Goal: Information Seeking & Learning: Find contact information

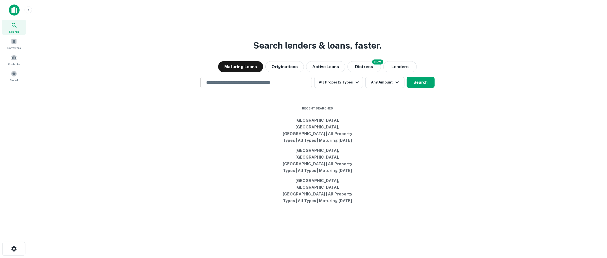
click at [288, 86] on input "text" at bounding box center [256, 82] width 107 height 6
click at [208, 116] on div at bounding box center [256, 102] width 112 height 28
click at [245, 86] on input "text" at bounding box center [256, 82] width 107 height 6
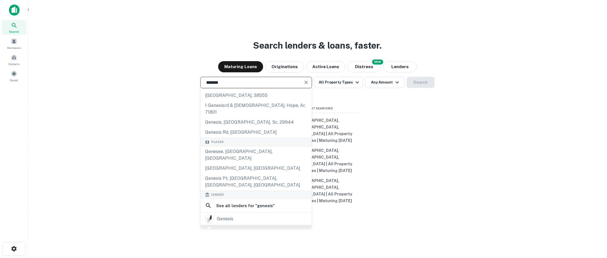
scroll to position [27, 0]
type input "*******"
click at [259, 220] on div "genesis" at bounding box center [256, 218] width 102 height 8
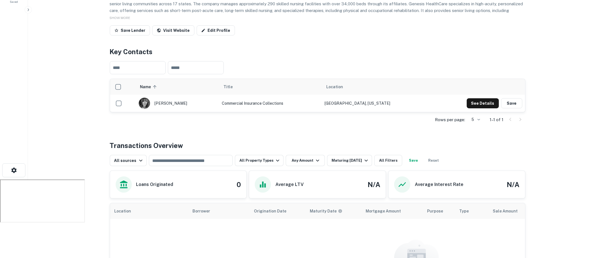
scroll to position [78, 0]
click at [363, 159] on icon "button" at bounding box center [366, 161] width 7 height 7
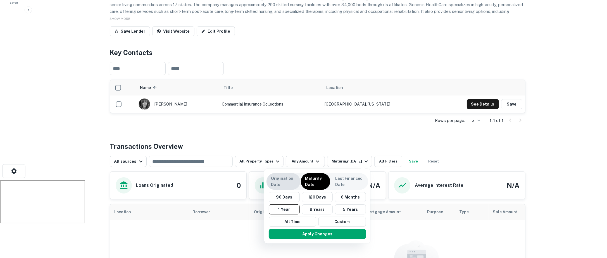
click at [297, 178] on div "Origination Date" at bounding box center [283, 181] width 34 height 17
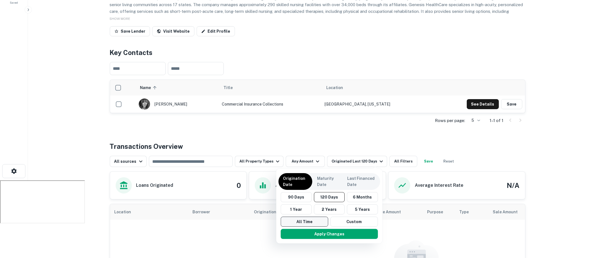
click at [310, 218] on button "All Time" at bounding box center [304, 222] width 47 height 10
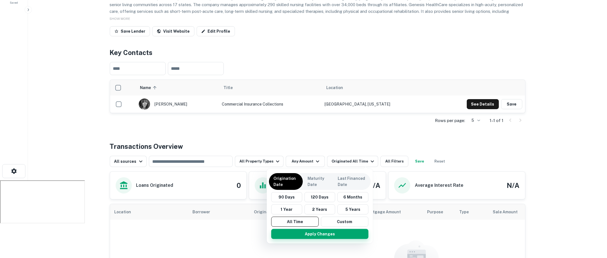
click at [312, 231] on button "Apply Changes" at bounding box center [319, 234] width 97 height 10
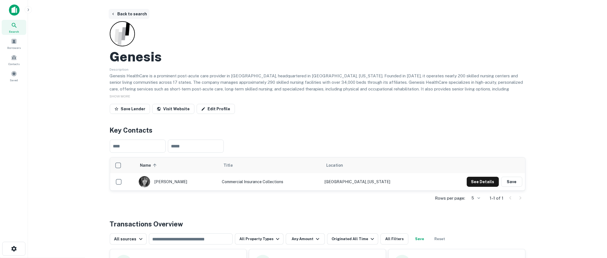
click at [143, 16] on button "Back to search" at bounding box center [129, 14] width 41 height 10
click at [142, 12] on button "Back to search" at bounding box center [129, 14] width 41 height 10
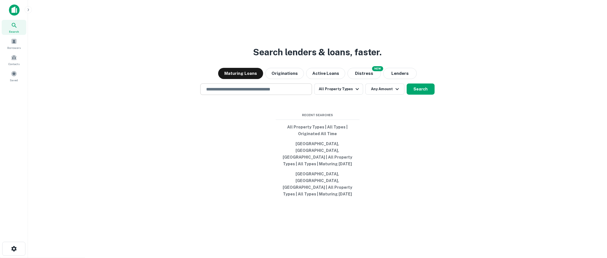
click at [224, 92] on input "text" at bounding box center [256, 89] width 107 height 6
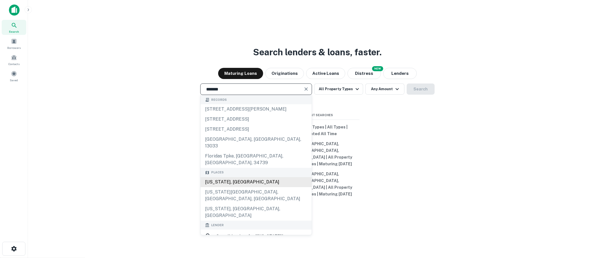
click at [234, 180] on div "[US_STATE], [GEOGRAPHIC_DATA]" at bounding box center [256, 182] width 111 height 10
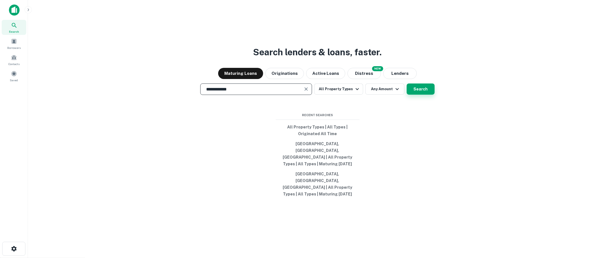
type input "**********"
click at [420, 95] on button "Search" at bounding box center [421, 89] width 28 height 11
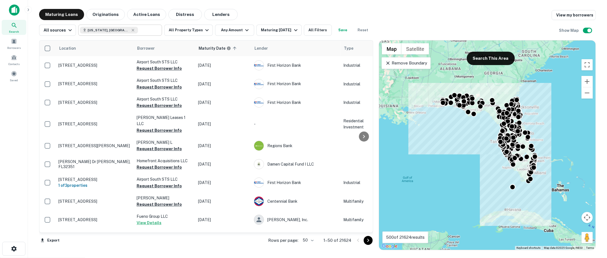
click at [138, 30] on input "text" at bounding box center [149, 30] width 22 height 8
click at [126, 30] on input "**********" at bounding box center [115, 30] width 71 height 8
type input "**********"
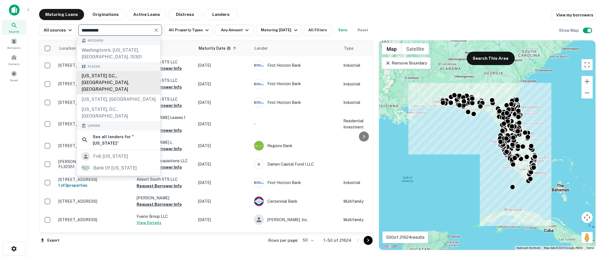
click at [120, 80] on div "[US_STATE] D.C., [GEOGRAPHIC_DATA], [GEOGRAPHIC_DATA]" at bounding box center [118, 82] width 83 height 23
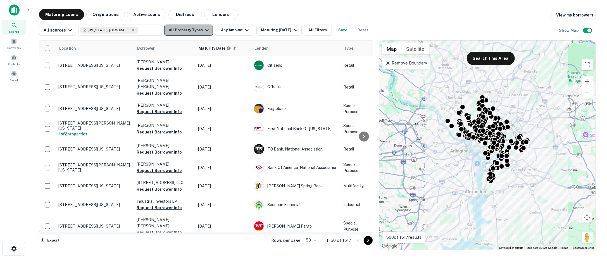
click at [199, 33] on button "All Property Types" at bounding box center [188, 30] width 49 height 11
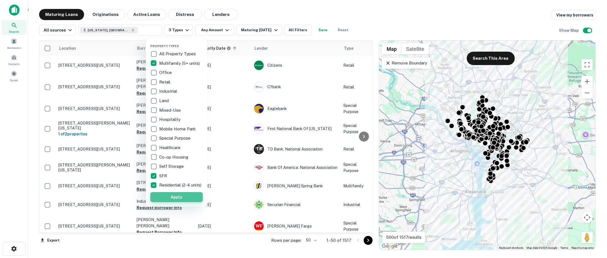
click at [167, 202] on button "Apply" at bounding box center [176, 197] width 53 height 10
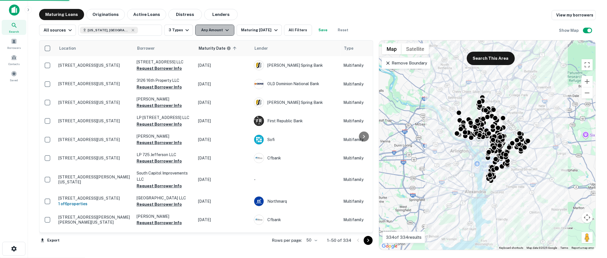
click at [225, 29] on icon "button" at bounding box center [227, 30] width 7 height 7
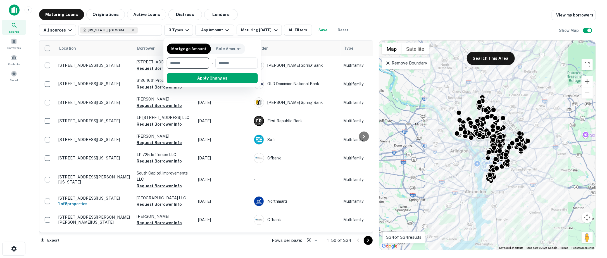
click at [199, 63] on input "number" at bounding box center [186, 63] width 39 height 11
type input "******"
click at [247, 65] on input "number" at bounding box center [237, 63] width 34 height 11
click at [242, 64] on input "*******" at bounding box center [231, 63] width 30 height 11
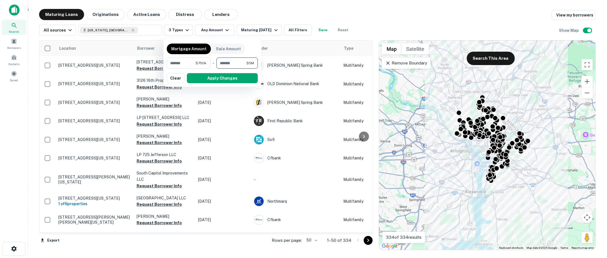
click at [242, 64] on input "*******" at bounding box center [231, 63] width 30 height 11
type input "********"
click at [243, 77] on button "Apply Changes" at bounding box center [222, 78] width 71 height 10
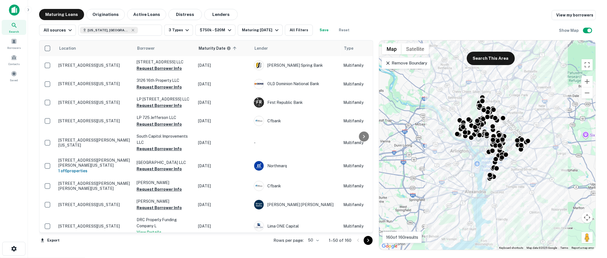
click at [387, 63] on icon at bounding box center [388, 63] width 6 height 6
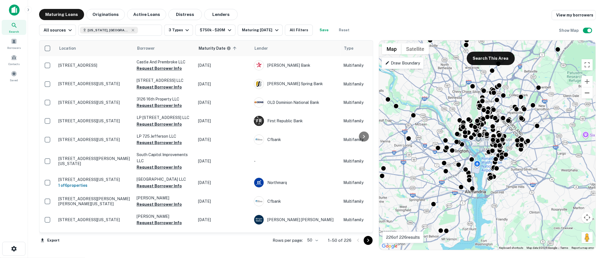
click at [589, 92] on button "Zoom out" at bounding box center [586, 92] width 11 height 11
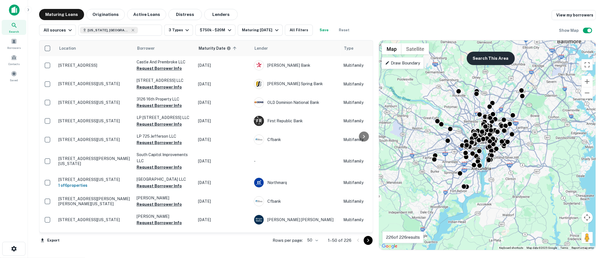
click at [492, 63] on button "Search This Area" at bounding box center [491, 58] width 48 height 13
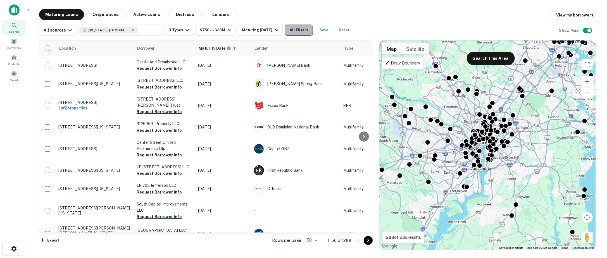
click at [295, 27] on button "All Filters" at bounding box center [299, 30] width 28 height 11
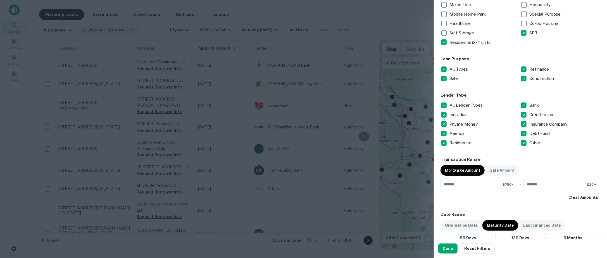
scroll to position [137, 0]
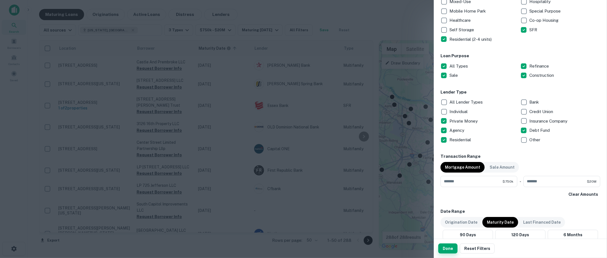
click at [447, 246] on button "Done" at bounding box center [447, 249] width 19 height 10
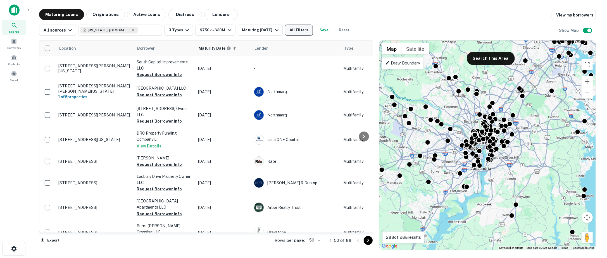
click at [300, 29] on button "All Filters" at bounding box center [299, 30] width 28 height 11
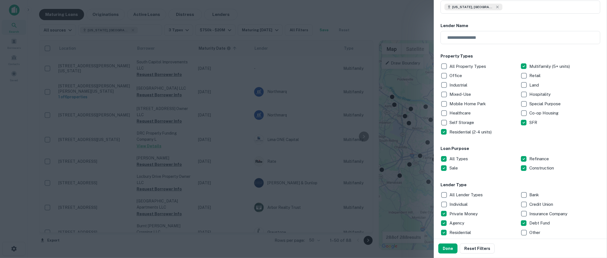
scroll to position [46, 0]
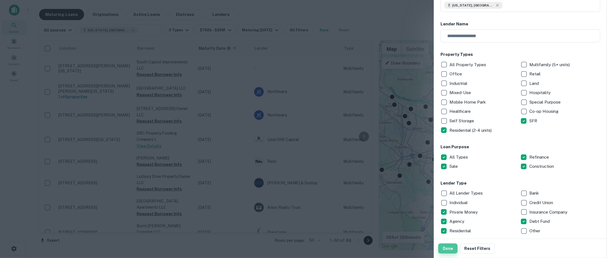
click at [449, 245] on button "Done" at bounding box center [447, 249] width 19 height 10
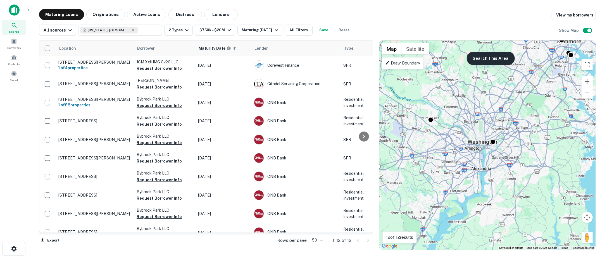
click at [494, 61] on button "Search This Area" at bounding box center [491, 58] width 48 height 13
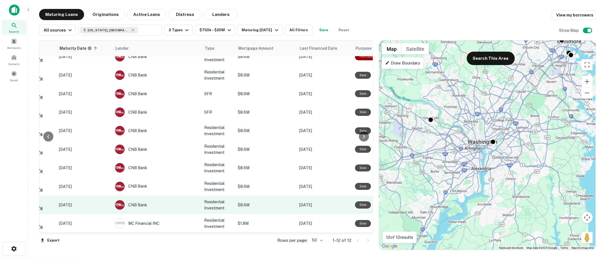
scroll to position [46, 0]
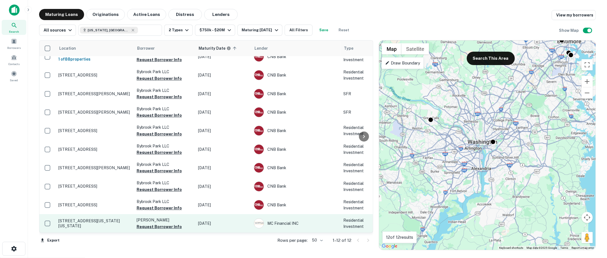
click at [103, 218] on td "[STREET_ADDRESS][US_STATE][US_STATE]" at bounding box center [95, 223] width 78 height 18
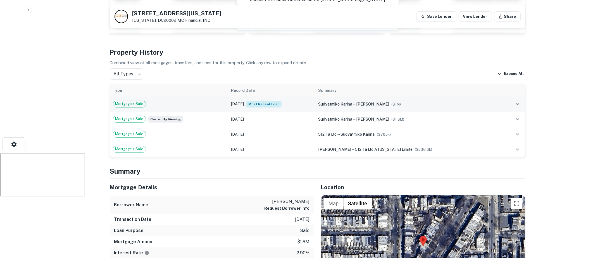
scroll to position [46, 0]
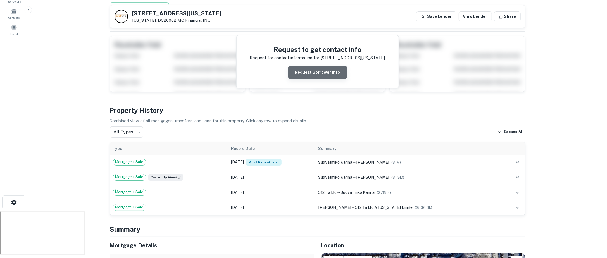
click at [319, 74] on button "Request Borrower Info" at bounding box center [317, 72] width 59 height 13
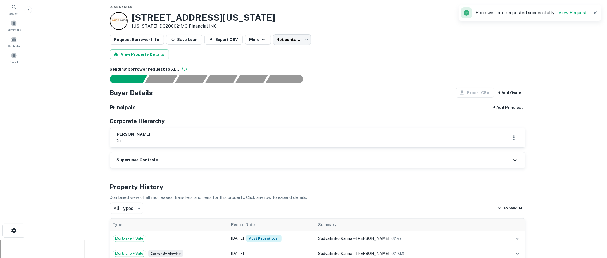
scroll to position [0, 0]
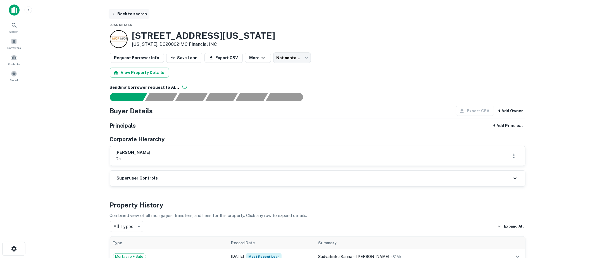
click at [141, 15] on button "Back to search" at bounding box center [129, 14] width 41 height 10
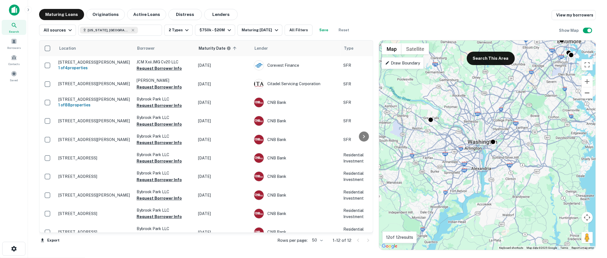
click at [591, 96] on button "Zoom out" at bounding box center [586, 92] width 11 height 11
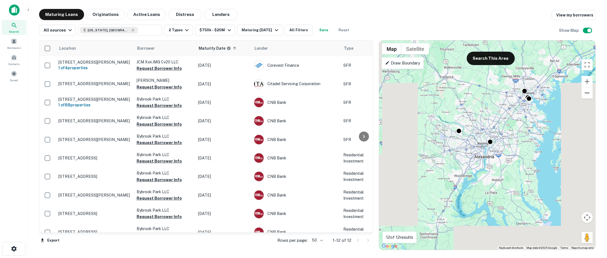
click at [590, 96] on button "Zoom out" at bounding box center [586, 92] width 11 height 11
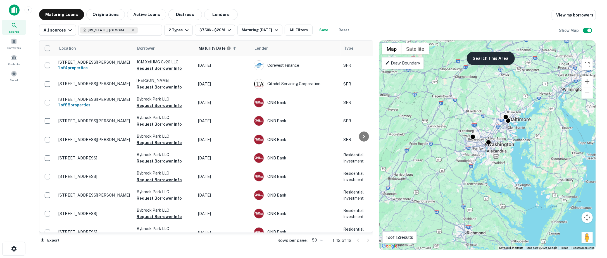
click at [481, 57] on button "Search This Area" at bounding box center [491, 58] width 48 height 13
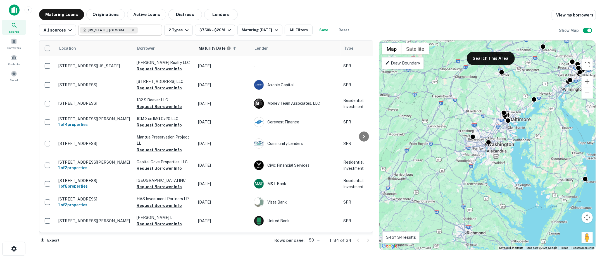
click at [157, 32] on div "[US_STATE], [GEOGRAPHIC_DATA], [GEOGRAPHIC_DATA] ​" at bounding box center [120, 30] width 84 height 11
type input "**********"
click at [157, 32] on button "Clear" at bounding box center [156, 30] width 8 height 8
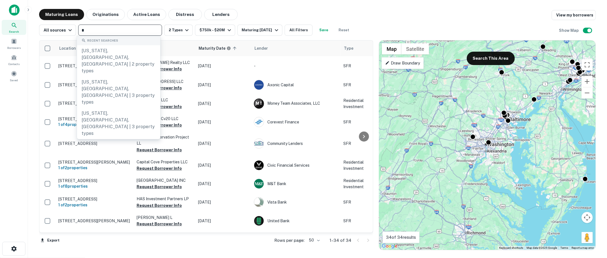
type input "**"
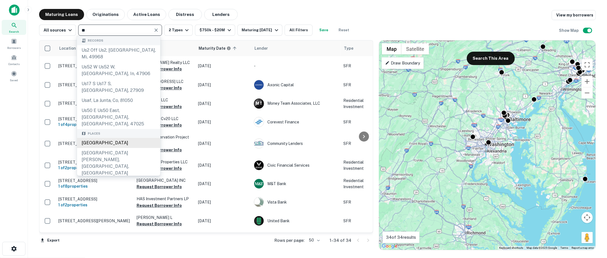
click at [131, 138] on div "[GEOGRAPHIC_DATA]" at bounding box center [118, 143] width 83 height 10
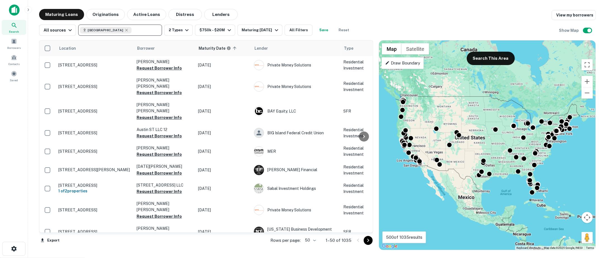
scroll to position [602, 0]
click at [298, 32] on button "All Filters" at bounding box center [299, 30] width 28 height 11
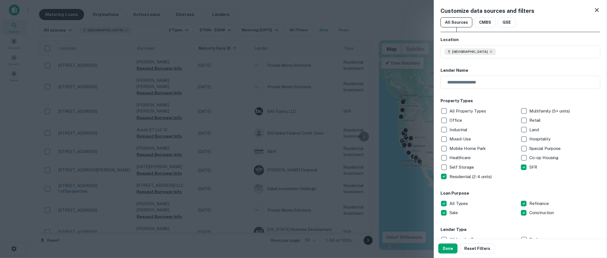
scroll to position [357, 0]
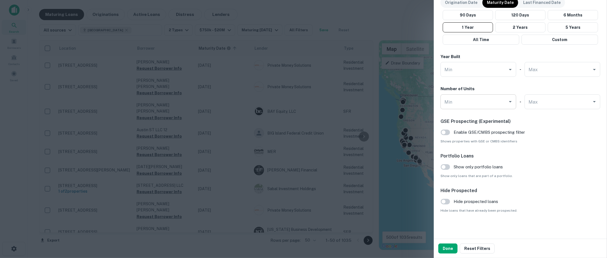
click at [476, 105] on input "Min" at bounding box center [474, 102] width 62 height 10
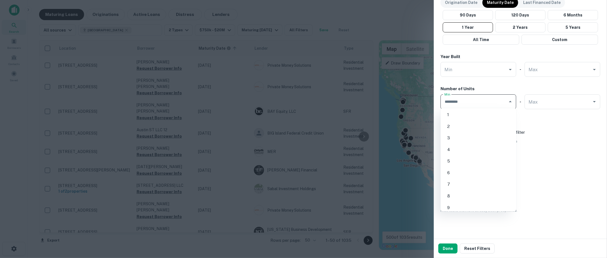
click at [356, 107] on div at bounding box center [303, 129] width 607 height 258
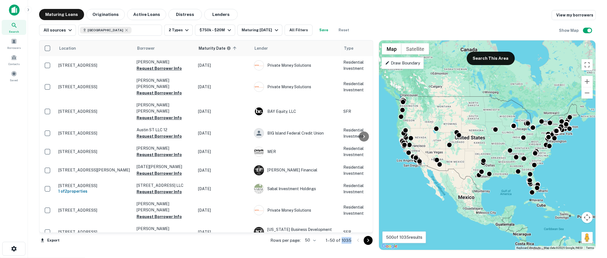
drag, startPoint x: 352, startPoint y: 240, endPoint x: 342, endPoint y: 240, distance: 10.6
click at [342, 240] on div "Rows per page: 50 ** 1–50 of 1035" at bounding box center [318, 240] width 109 height 15
click at [301, 34] on button "All Filters" at bounding box center [299, 30] width 28 height 11
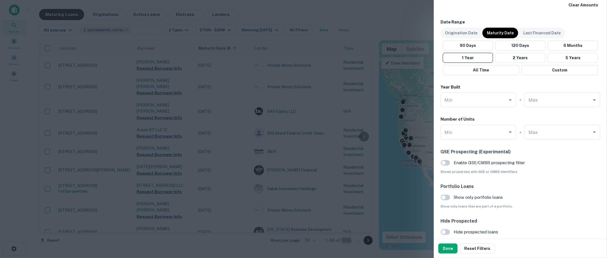
scroll to position [147, 0]
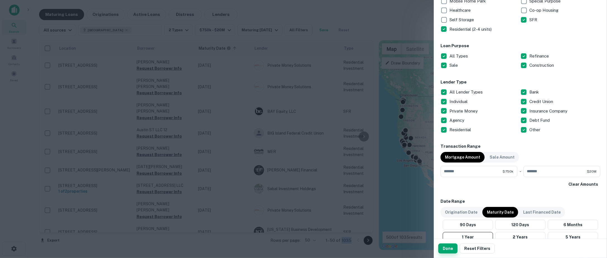
click at [447, 248] on button "Done" at bounding box center [447, 249] width 19 height 10
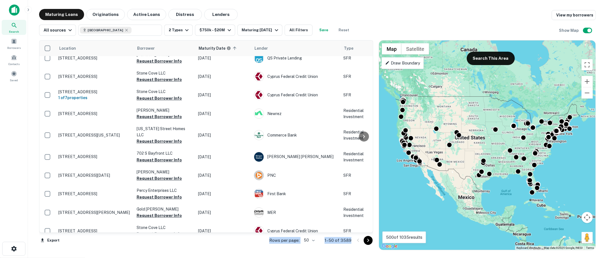
click at [324, 244] on div "Rows per page: 50 ** 1–50 of 3589" at bounding box center [318, 240] width 111 height 15
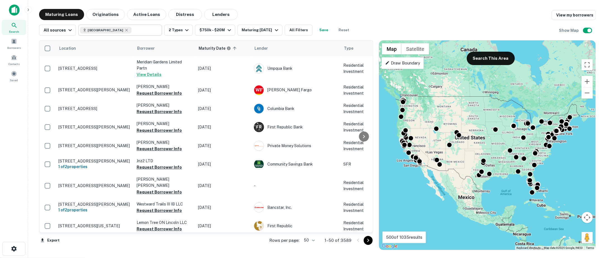
click at [144, 32] on input "text" at bounding box center [146, 30] width 28 height 8
click at [144, 32] on input "**********" at bounding box center [115, 30] width 71 height 8
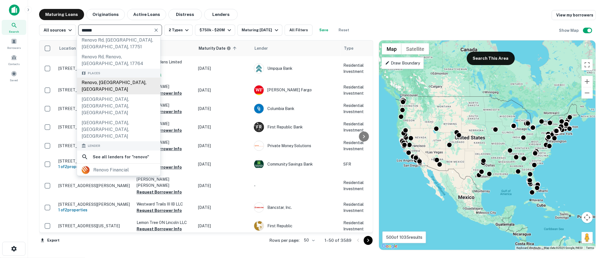
scroll to position [40, 0]
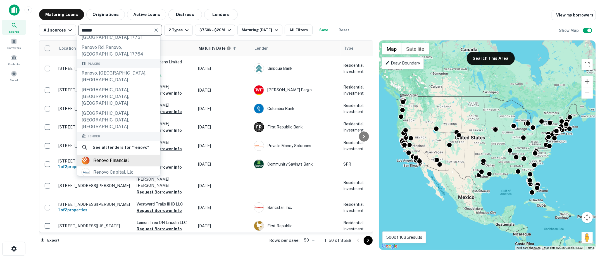
type input "******"
click at [116, 156] on div "renovo financial" at bounding box center [110, 160] width 35 height 8
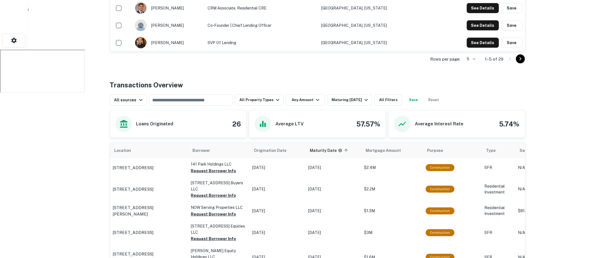
scroll to position [215, 0]
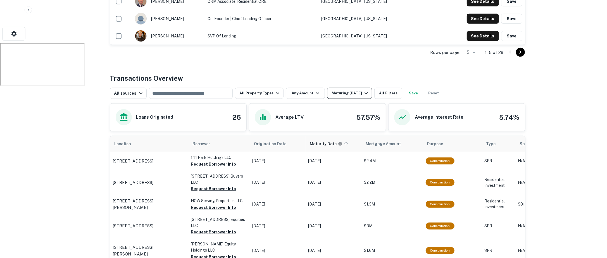
click at [358, 93] on div "Maturing [DATE]" at bounding box center [350, 93] width 38 height 7
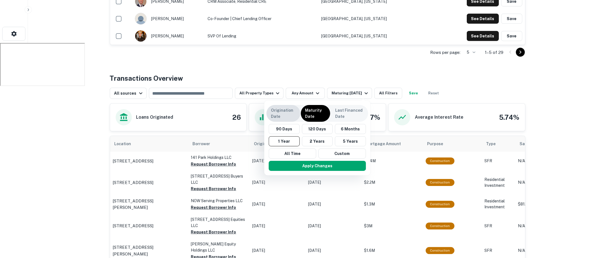
click at [290, 112] on p "Origination Date" at bounding box center [283, 113] width 25 height 12
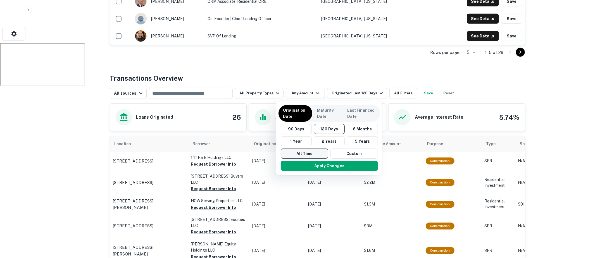
click at [313, 154] on button "All Time" at bounding box center [304, 154] width 47 height 10
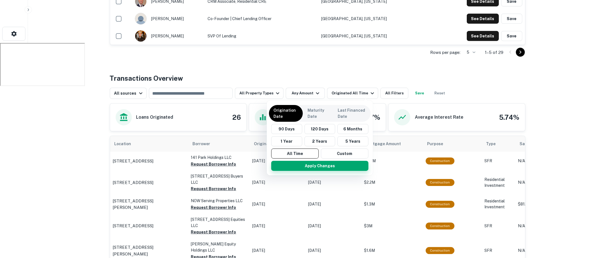
click at [316, 165] on button "Apply Changes" at bounding box center [319, 166] width 97 height 10
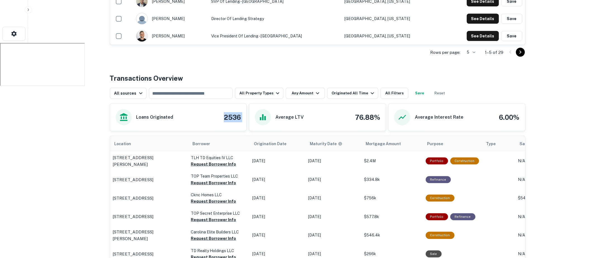
drag, startPoint x: 221, startPoint y: 119, endPoint x: 250, endPoint y: 119, distance: 28.8
click at [250, 119] on div "Loans Originated 2536 Average LTV 76.88% Average Interest Rate 6.00%" at bounding box center [318, 117] width 416 height 28
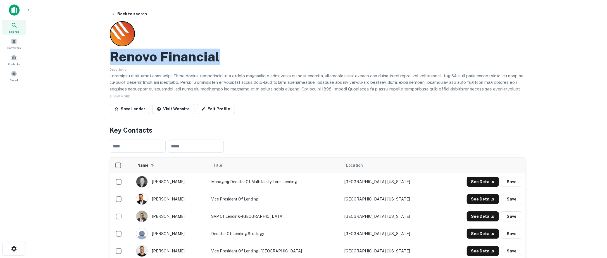
drag, startPoint x: 220, startPoint y: 58, endPoint x: 104, endPoint y: 63, distance: 115.5
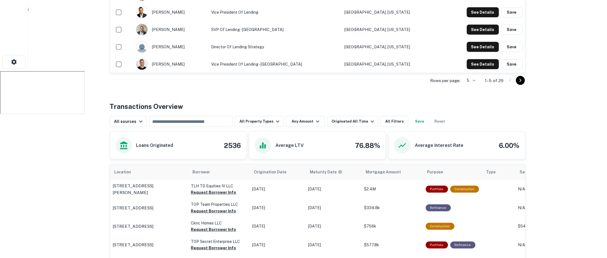
scroll to position [190, 0]
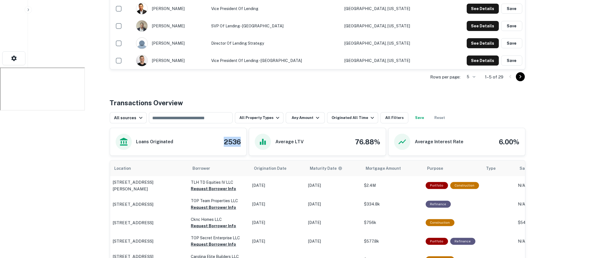
drag, startPoint x: 223, startPoint y: 141, endPoint x: 240, endPoint y: 141, distance: 17.0
click at [240, 141] on div "Loans Originated 2536" at bounding box center [178, 142] width 125 height 16
click at [271, 103] on div "Transactions Overview" at bounding box center [318, 103] width 416 height 10
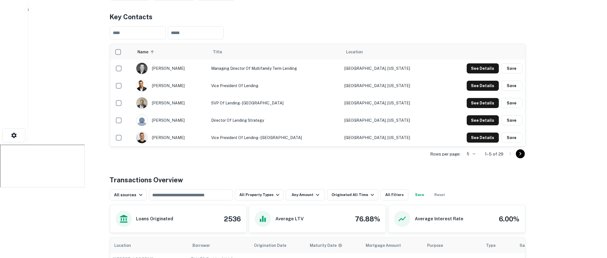
scroll to position [219, 0]
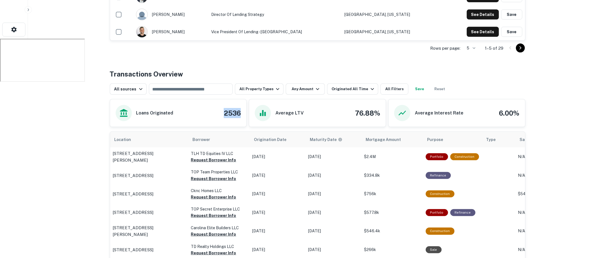
drag, startPoint x: 223, startPoint y: 112, endPoint x: 239, endPoint y: 113, distance: 15.4
click at [239, 113] on h4 "2536" at bounding box center [232, 113] width 17 height 10
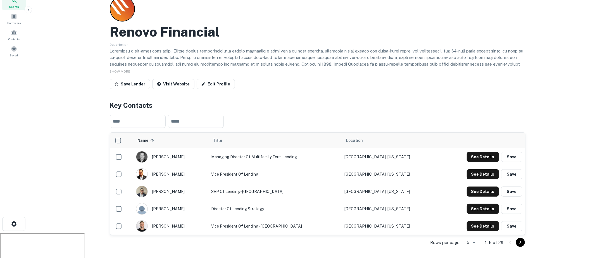
scroll to position [0, 0]
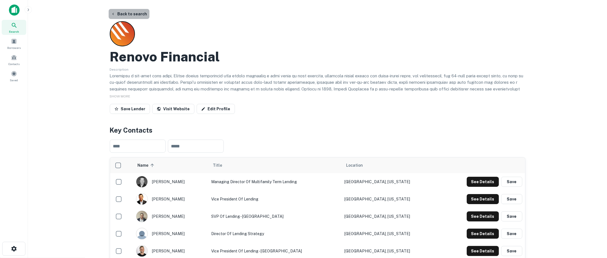
click at [137, 13] on button "Back to search" at bounding box center [129, 14] width 41 height 10
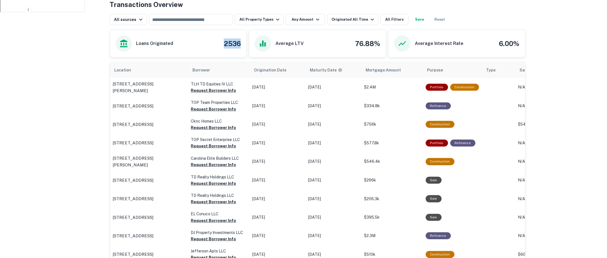
scroll to position [288, 0]
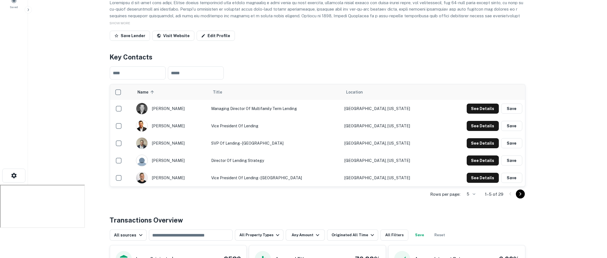
scroll to position [0, 0]
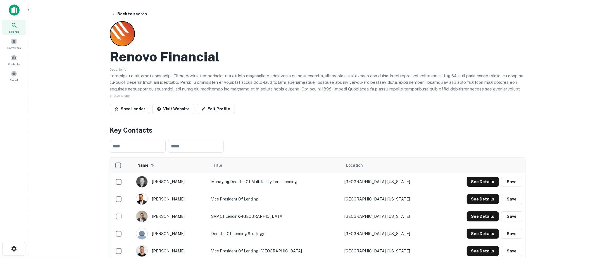
click at [30, 12] on button "button" at bounding box center [28, 9] width 7 height 7
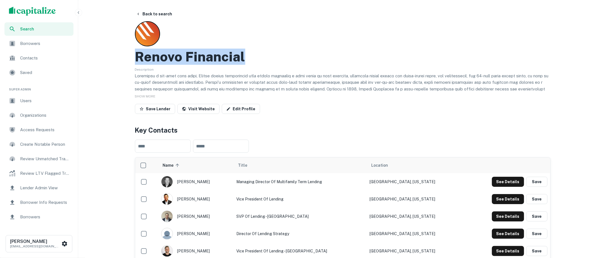
drag, startPoint x: 242, startPoint y: 59, endPoint x: 139, endPoint y: 57, distance: 103.6
click at [139, 57] on h2 "Renovo Financial" at bounding box center [190, 57] width 110 height 16
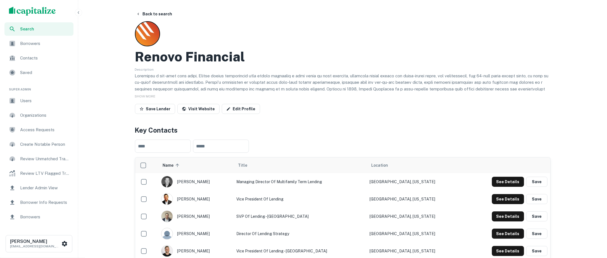
click at [232, 73] on p at bounding box center [343, 96] width 416 height 46
click at [160, 13] on button "Back to search" at bounding box center [154, 14] width 41 height 10
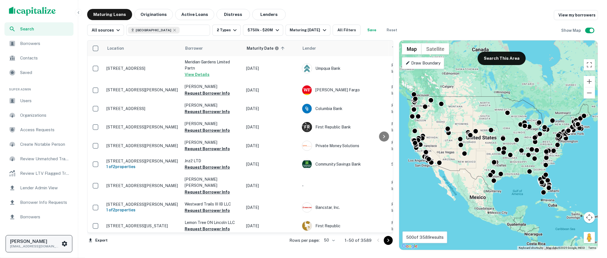
click at [62, 243] on icon "scrollable content" at bounding box center [64, 243] width 5 height 5
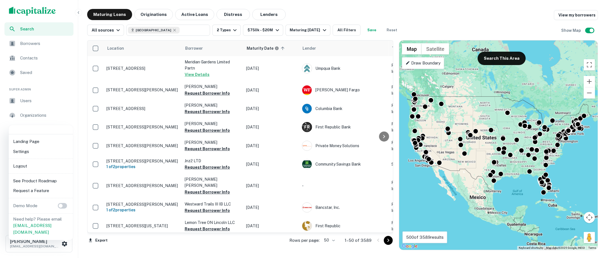
click at [38, 165] on li "Logout" at bounding box center [41, 166] width 60 height 10
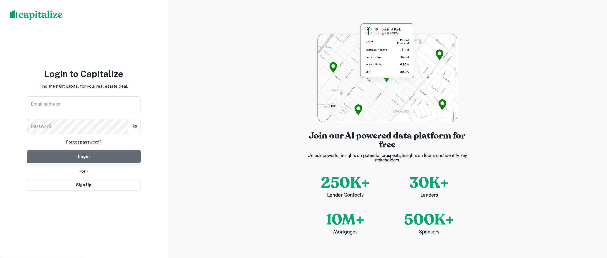
click at [108, 159] on button "Login" at bounding box center [84, 156] width 114 height 13
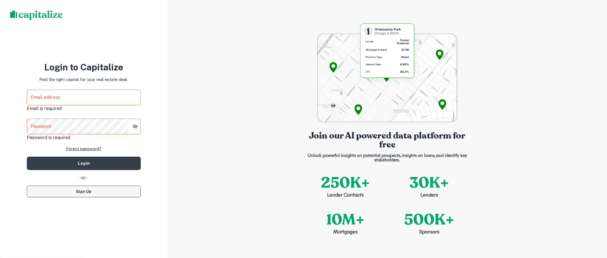
click at [104, 197] on button "Sign Up" at bounding box center [84, 192] width 114 height 12
select select "**"
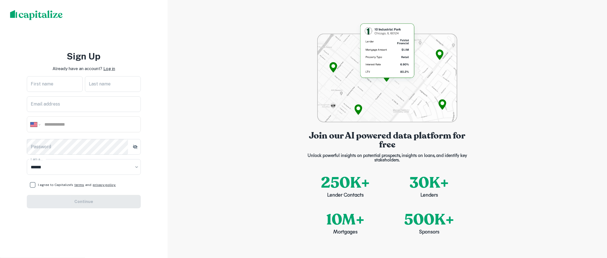
click at [110, 69] on p "Log in" at bounding box center [109, 68] width 12 height 7
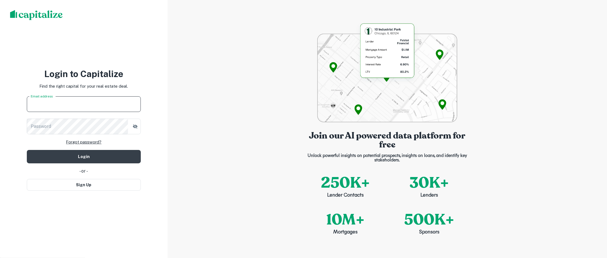
click at [111, 106] on input "Email address" at bounding box center [84, 104] width 114 height 16
type input "**********"
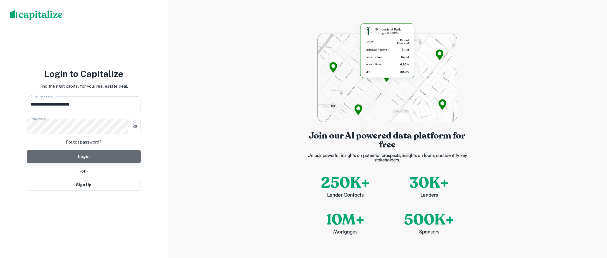
click at [123, 158] on button "Login" at bounding box center [84, 156] width 114 height 13
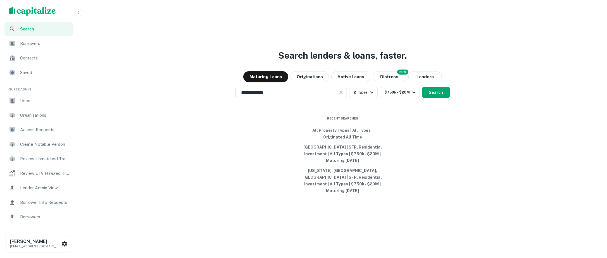
click at [319, 98] on div "**********" at bounding box center [291, 92] width 112 height 11
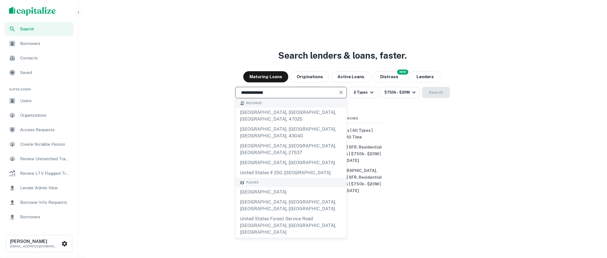
click at [318, 96] on input "**********" at bounding box center [287, 92] width 98 height 6
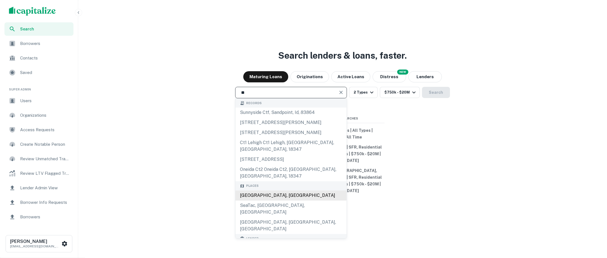
click at [306, 190] on div "[GEOGRAPHIC_DATA], [GEOGRAPHIC_DATA]" at bounding box center [290, 195] width 111 height 10
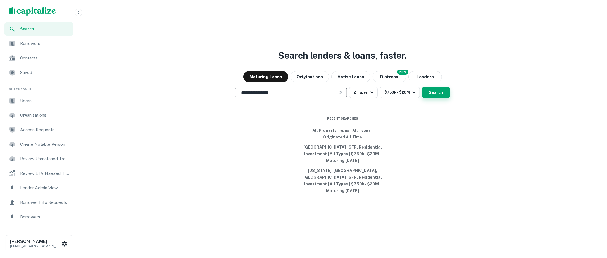
type input "**********"
click at [441, 98] on button "Search" at bounding box center [436, 92] width 28 height 11
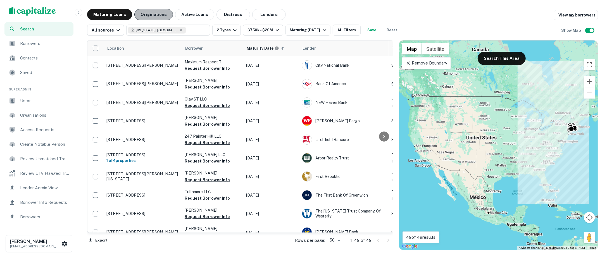
click at [152, 18] on button "Originations" at bounding box center [153, 14] width 39 height 11
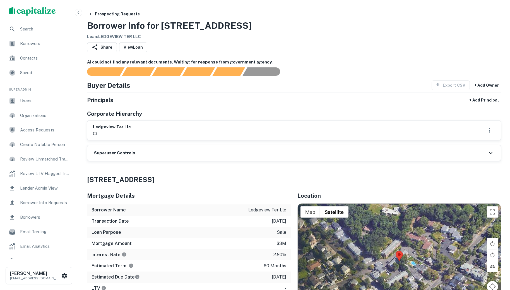
scroll to position [36, 0]
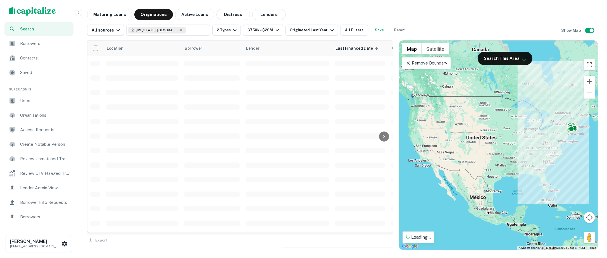
click at [371, 31] on button "Save" at bounding box center [379, 30] width 18 height 11
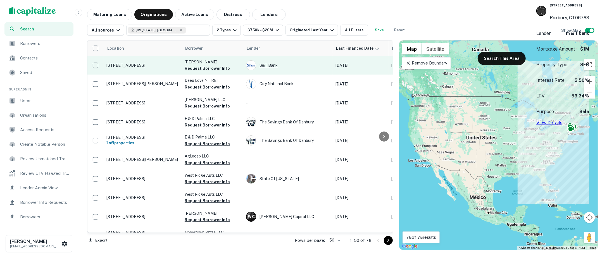
click at [269, 65] on div "S&T Bank" at bounding box center [288, 65] width 84 height 10
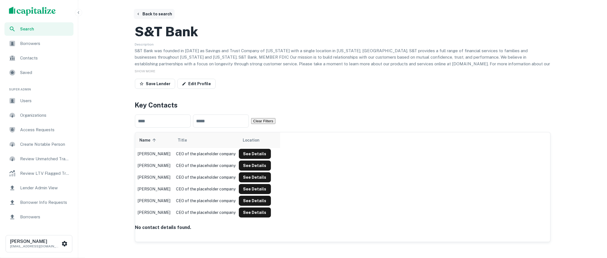
click at [165, 17] on button "Back to search" at bounding box center [154, 14] width 41 height 10
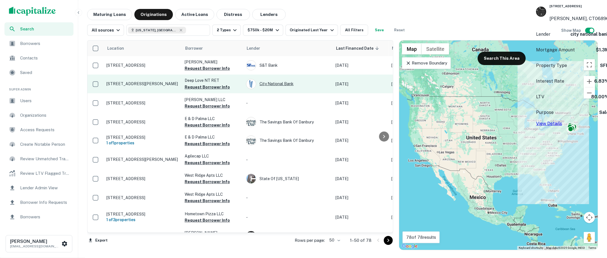
click at [274, 82] on div "City National Bank" at bounding box center [288, 84] width 84 height 10
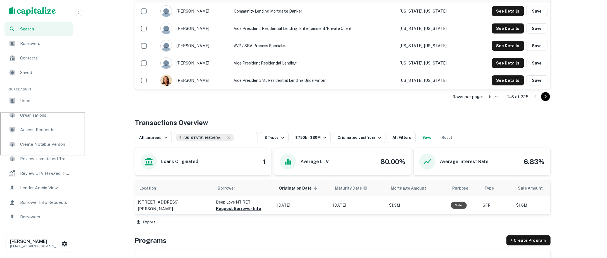
scroll to position [147, 0]
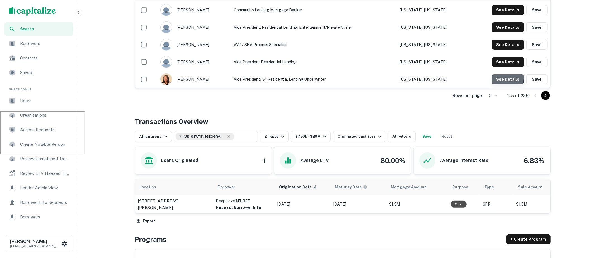
click at [495, 84] on button "See Details" at bounding box center [508, 79] width 32 height 10
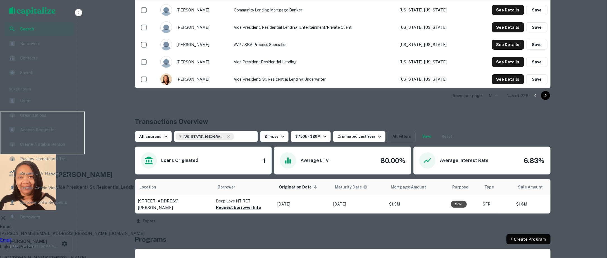
click at [194, 154] on div "Angela Howell Vice President/ Sr. Residential Lending Underwriter Email angela.…" at bounding box center [303, 216] width 607 height 124
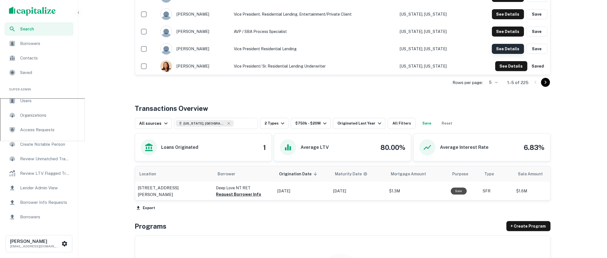
scroll to position [156, 0]
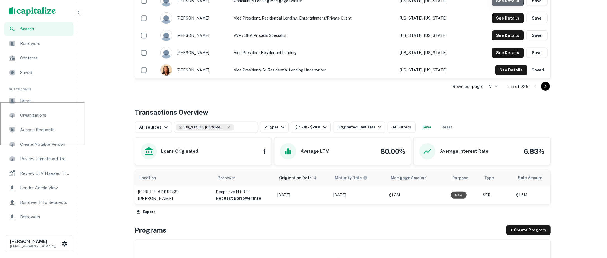
click at [508, 6] on button "See Details" at bounding box center [508, 1] width 32 height 10
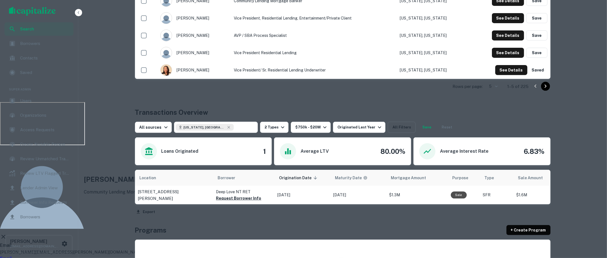
click at [457, 145] on div "Stanley Zaldana Community Lending Mortgage Banker Email stanley.zaldana@cnb.com…" at bounding box center [303, 221] width 607 height 152
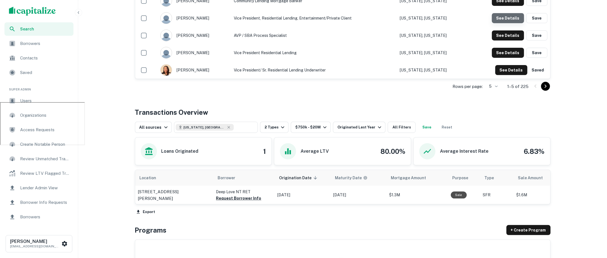
click at [510, 23] on button "See Details" at bounding box center [508, 18] width 32 height 10
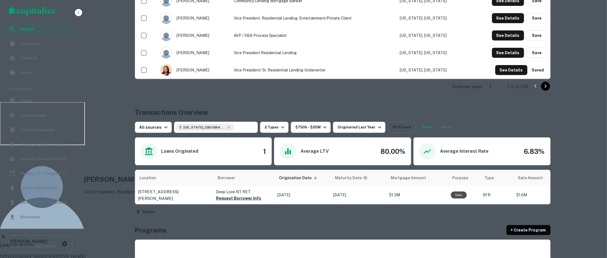
click at [488, 145] on div "Sheila Rossini Vice President, Residential Lending, Entertainment/Private Clien…" at bounding box center [303, 211] width 607 height 132
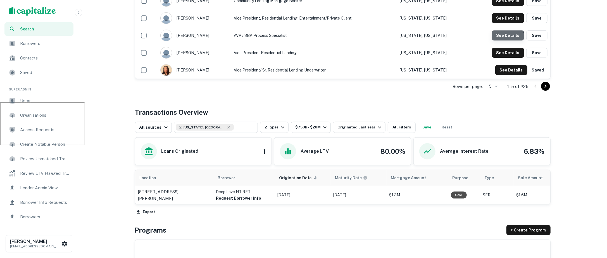
click at [500, 40] on button "See Details" at bounding box center [508, 35] width 32 height 10
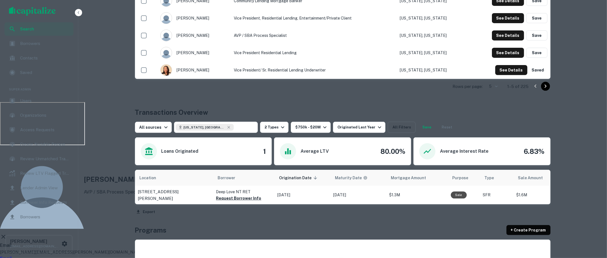
click at [458, 145] on div "Alex Zambrano AVP / SBA Process Specialist Email alex.zambrano@cnb.com Email Li…" at bounding box center [303, 221] width 607 height 152
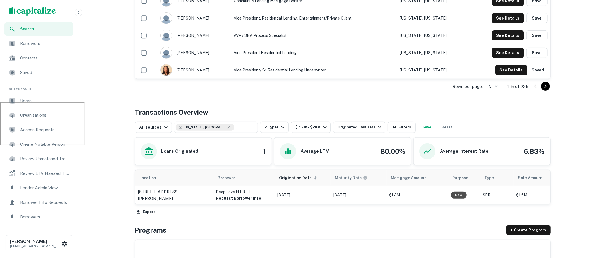
click at [49, 55] on span "Contacts" at bounding box center [45, 58] width 50 height 7
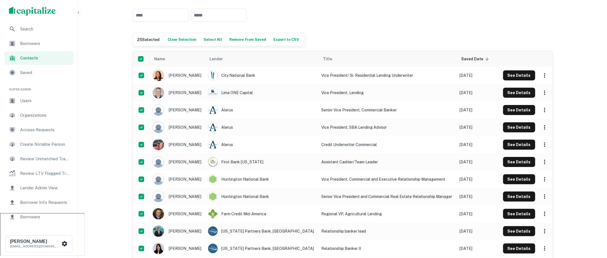
scroll to position [45, 0]
click at [402, 15] on div "​ ​" at bounding box center [343, 15] width 420 height 22
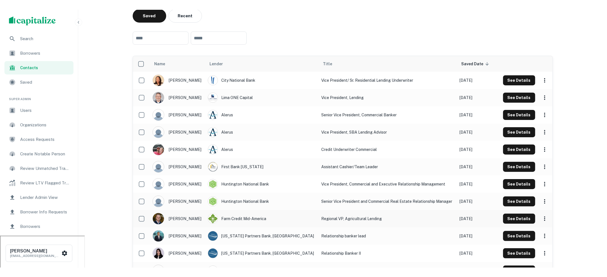
scroll to position [30, 0]
